Goal: Information Seeking & Learning: Learn about a topic

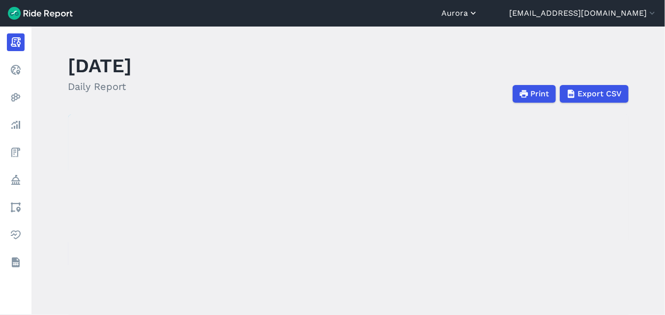
click at [478, 15] on button "Aurora" at bounding box center [459, 13] width 37 height 12
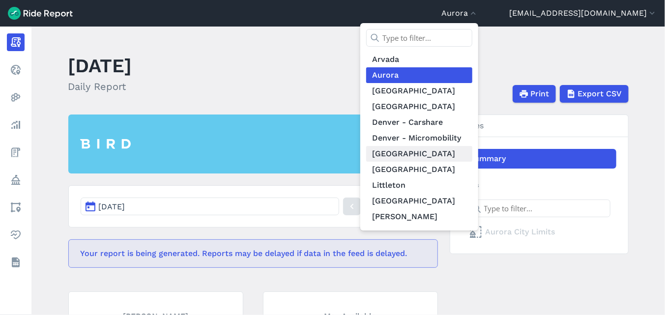
click at [472, 152] on link "[GEOGRAPHIC_DATA]" at bounding box center [419, 154] width 106 height 16
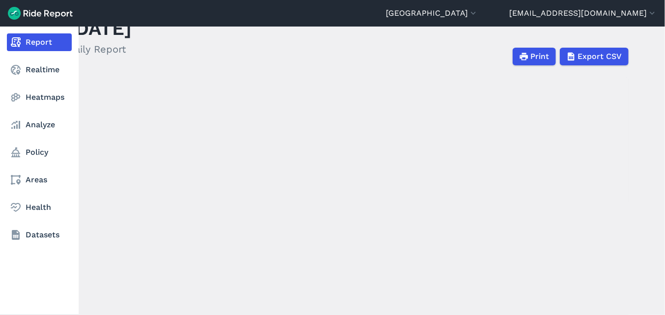
scroll to position [55, 0]
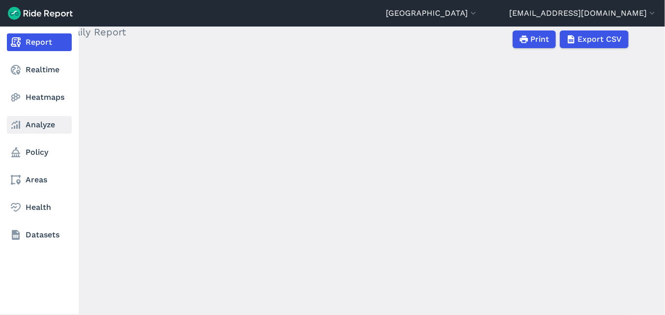
click at [46, 123] on link "Analyze" at bounding box center [39, 125] width 65 height 18
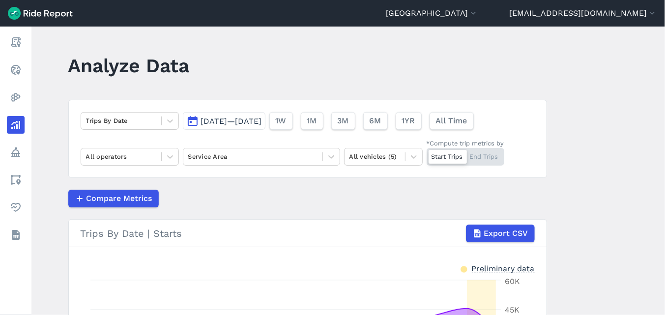
drag, startPoint x: 575, startPoint y: 154, endPoint x: 550, endPoint y: 156, distance: 25.2
click at [575, 154] on main "Analyze Data Trips By Date [DATE]—[DATE] 1W 1M 3M 6M 1YR All Time All operators…" at bounding box center [348, 171] width 634 height 289
click at [168, 119] on icon at bounding box center [170, 121] width 10 height 10
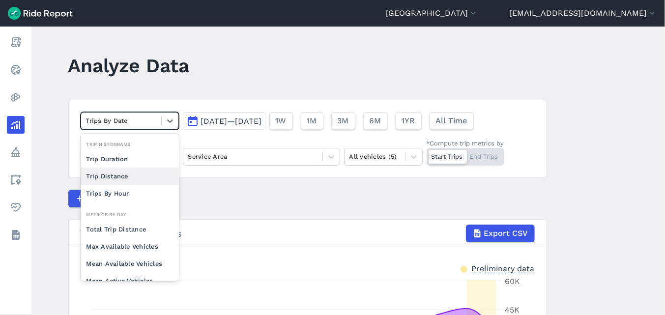
click at [220, 196] on div "Compare Metrics" at bounding box center [307, 199] width 479 height 18
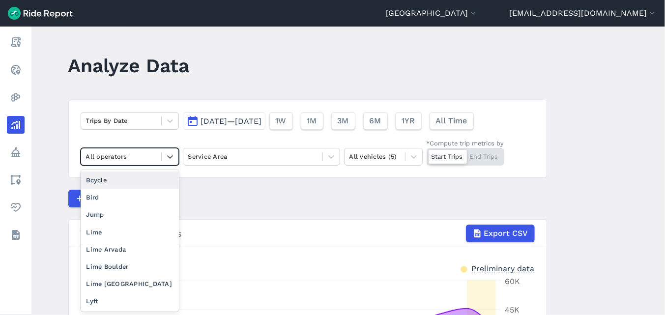
click at [127, 155] on div at bounding box center [121, 156] width 70 height 11
drag, startPoint x: 274, startPoint y: 208, endPoint x: 220, endPoint y: 171, distance: 66.1
click at [274, 206] on article "Trips By Date [DATE]—[DATE] 1W 1M 3M 6M 1YR All Time option Bcycle focused, 2 o…" at bounding box center [307, 287] width 479 height 375
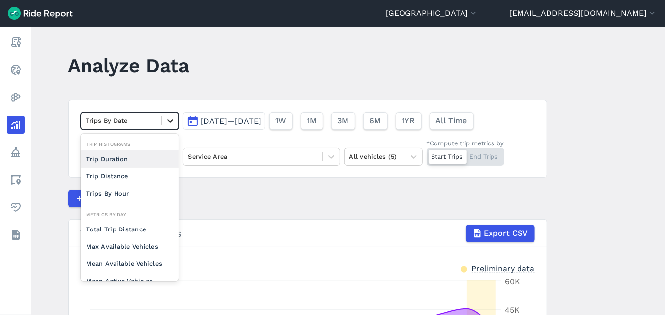
click at [163, 127] on div at bounding box center [170, 121] width 17 height 17
click at [132, 179] on div "Trip Distance" at bounding box center [130, 176] width 98 height 17
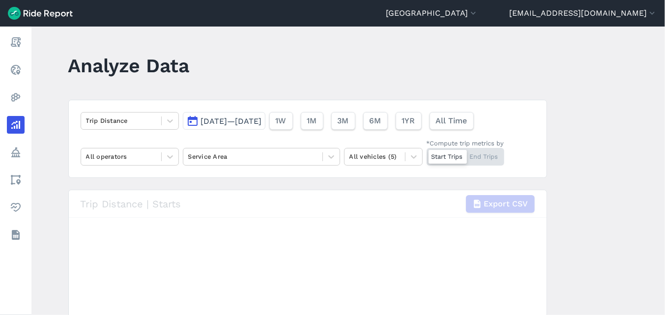
click at [205, 115] on button "[DATE]—[DATE]" at bounding box center [224, 121] width 83 height 18
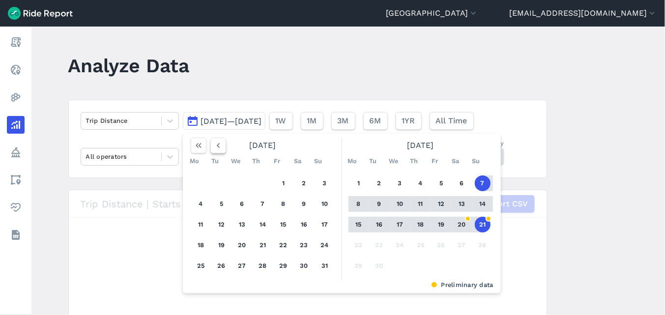
click at [213, 146] on icon "button" at bounding box center [218, 146] width 10 height 10
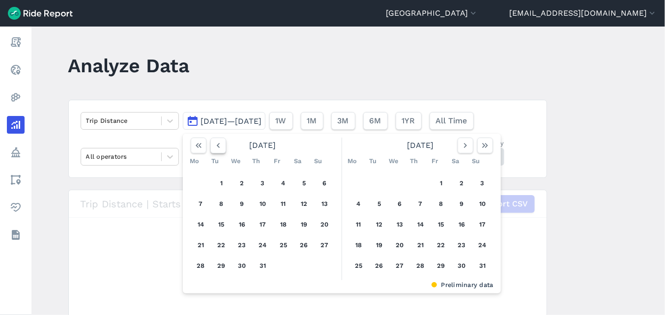
click at [216, 145] on use "button" at bounding box center [217, 145] width 3 height 5
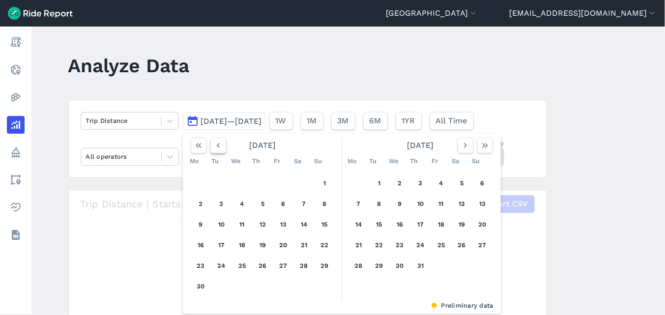
click at [216, 145] on use "button" at bounding box center [217, 145] width 3 height 5
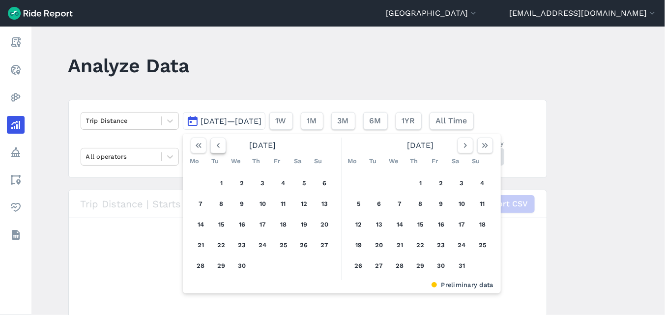
click at [216, 145] on use "button" at bounding box center [217, 145] width 3 height 5
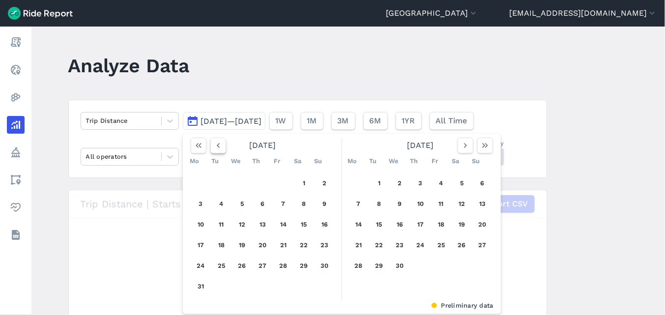
click at [216, 145] on use "button" at bounding box center [217, 145] width 3 height 5
click at [216, 146] on use "button" at bounding box center [217, 145] width 3 height 5
click at [216, 145] on icon "button" at bounding box center [218, 146] width 10 height 10
click at [395, 183] on button "1" at bounding box center [400, 184] width 16 height 16
click at [481, 148] on icon "button" at bounding box center [485, 146] width 10 height 10
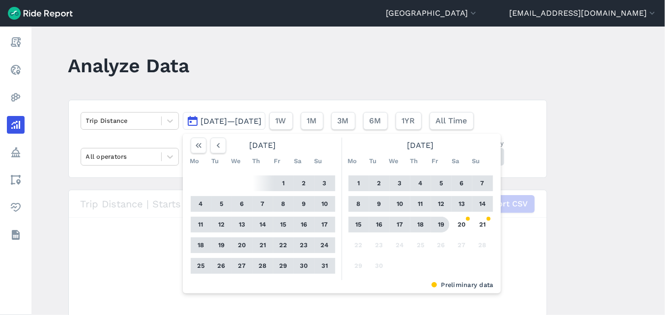
click at [441, 226] on button "19" at bounding box center [442, 225] width 16 height 16
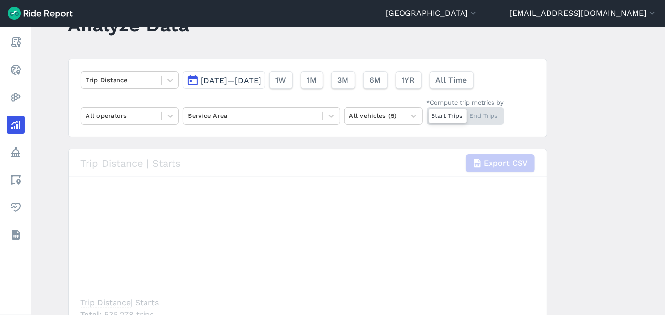
scroll to position [55, 0]
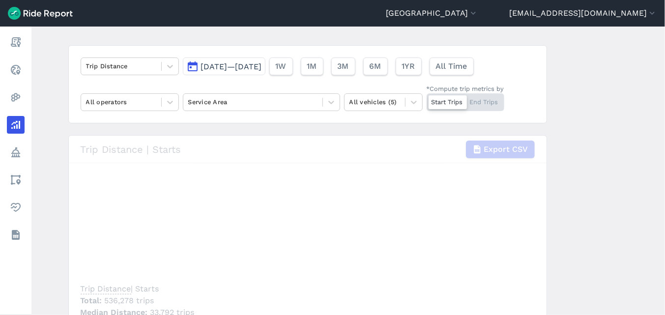
drag, startPoint x: 645, startPoint y: 241, endPoint x: 568, endPoint y: 211, distance: 82.4
click at [642, 238] on main "Analyze Data Trip Distance [DATE]—[DATE] 1W 1M 3M 6M 1YR All Time All operators…" at bounding box center [348, 171] width 634 height 289
drag, startPoint x: 607, startPoint y: 147, endPoint x: 572, endPoint y: 147, distance: 34.9
click at [605, 147] on main "Analyze Data Trip Distance [DATE]—[DATE] 1W 1M 3M 6M 1YR All Time All operators…" at bounding box center [348, 171] width 634 height 289
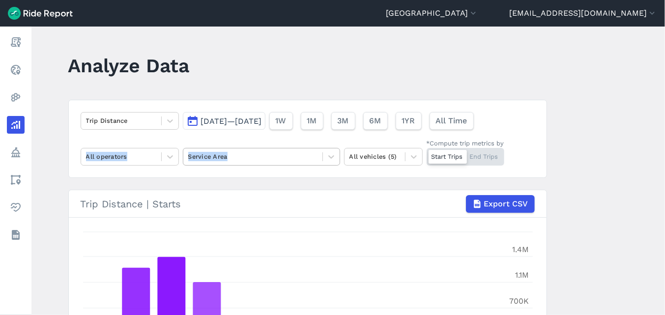
drag, startPoint x: 606, startPoint y: 153, endPoint x: 226, endPoint y: 163, distance: 379.7
click at [226, 163] on main "Analyze Data Trip Distance Jan 1, 2025—Sep 19, 2025 1W 1M 3M 6M 1YR All Time Al…" at bounding box center [348, 171] width 634 height 289
click at [0, 138] on html "Denver Region Arvada Aurora Boulder Brighton Denver - Carshare Denver - Micromo…" at bounding box center [332, 157] width 665 height 315
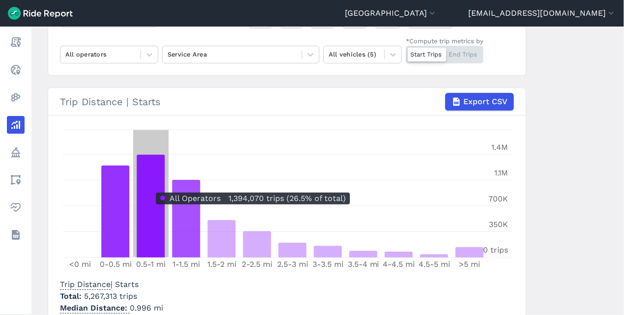
scroll to position [160, 0]
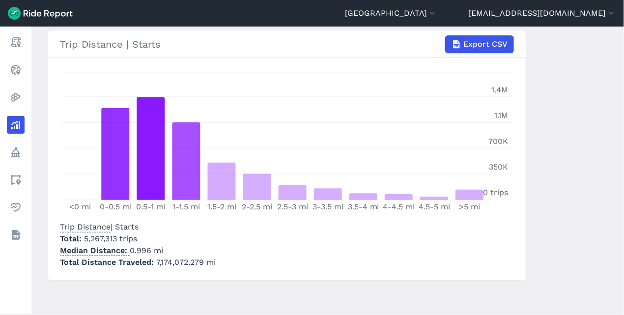
drag, startPoint x: 599, startPoint y: 268, endPoint x: 576, endPoint y: 268, distance: 23.1
click at [598, 268] on main "Analyze Data Trip Distance Jan 1, 2025—Sep 19, 2025 1W 1M 3M 6M 1YR All Time Al…" at bounding box center [327, 171] width 593 height 289
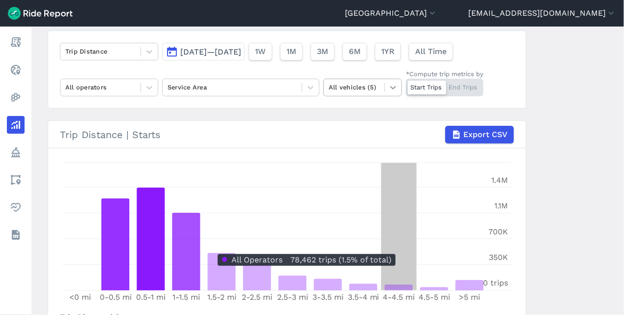
scroll to position [0, 0]
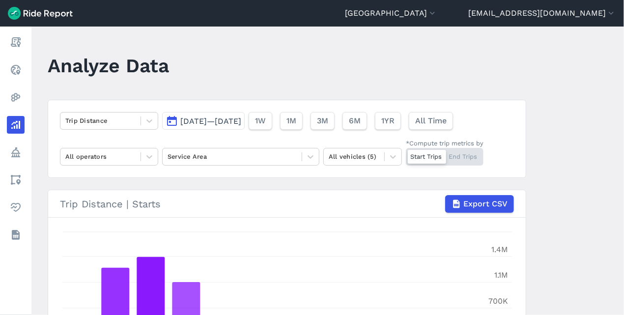
click at [611, 192] on main "Analyze Data Trip Distance Jan 1, 2025—Sep 19, 2025 1W 1M 3M 6M 1YR All Time Al…" at bounding box center [327, 171] width 593 height 289
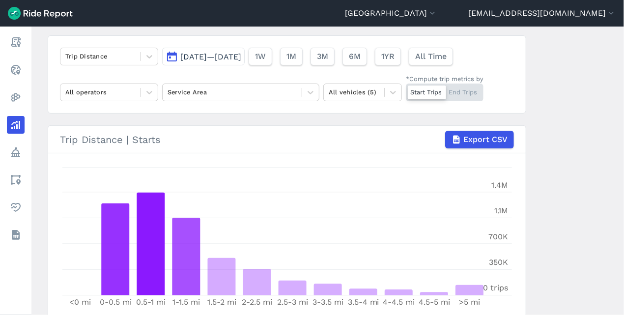
scroll to position [160, 0]
